Goal: Browse casually

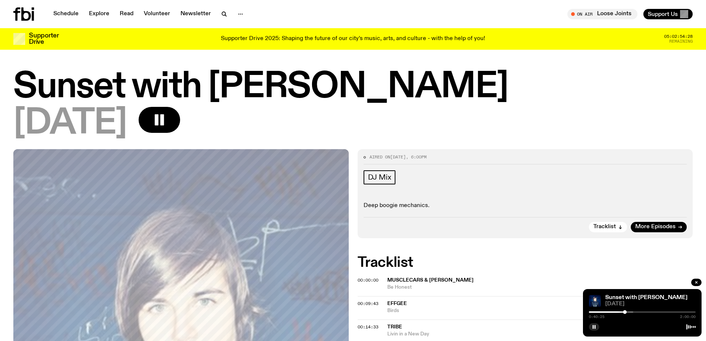
drag, startPoint x: 632, startPoint y: 312, endPoint x: 625, endPoint y: 311, distance: 7.0
click at [625, 311] on div at bounding box center [625, 312] width 4 height 4
click at [627, 311] on div at bounding box center [627, 312] width 4 height 4
click at [626, 311] on div at bounding box center [626, 312] width 4 height 4
click at [625, 311] on div at bounding box center [625, 312] width 4 height 4
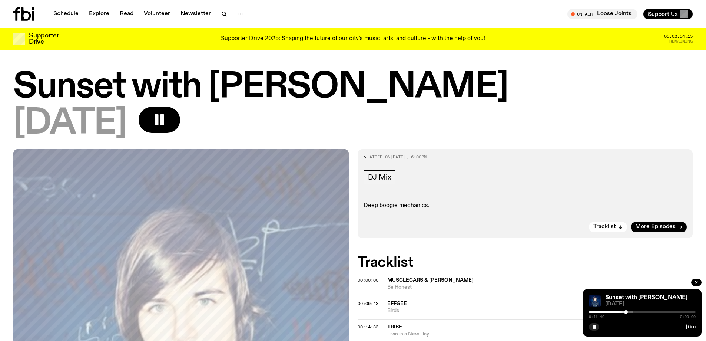
click at [626, 311] on div at bounding box center [626, 312] width 4 height 4
click at [627, 311] on div at bounding box center [627, 312] width 4 height 4
click at [630, 311] on div at bounding box center [630, 312] width 4 height 4
click at [629, 311] on div at bounding box center [629, 312] width 4 height 4
click at [626, 311] on div at bounding box center [627, 312] width 4 height 4
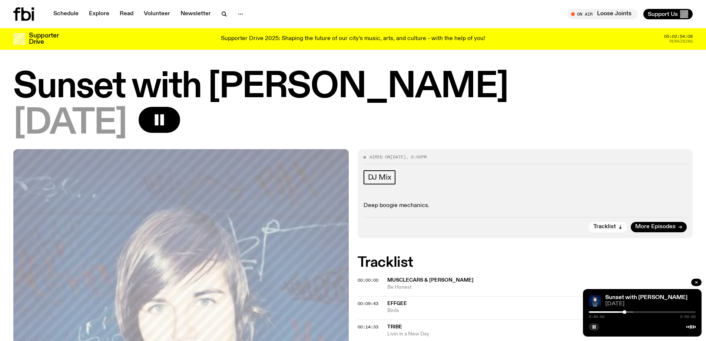
click at [623, 310] on div at bounding box center [624, 312] width 4 height 4
click at [624, 310] on div at bounding box center [624, 312] width 4 height 4
click at [625, 310] on div at bounding box center [625, 312] width 4 height 4
click at [626, 310] on div at bounding box center [626, 312] width 4 height 4
click at [167, 115] on icon "button" at bounding box center [159, 119] width 15 height 15
